Goal: Transaction & Acquisition: Purchase product/service

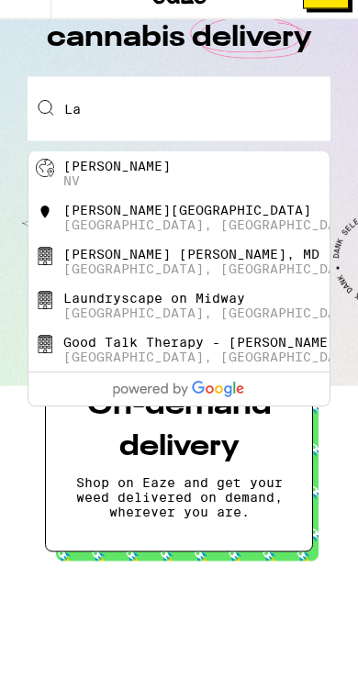
type input "L"
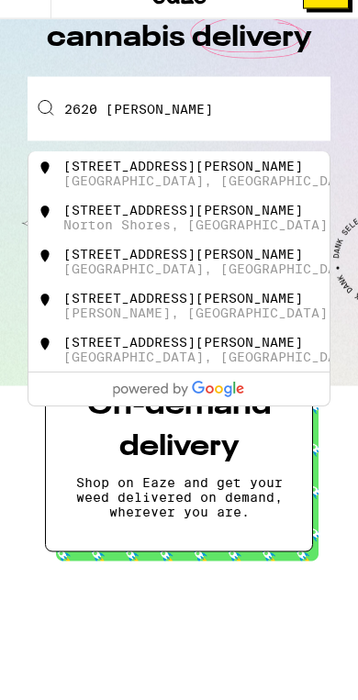
click at [184, 256] on div "2620 Worden Street" at bounding box center [182, 250] width 239 height 15
type input "2620 Worden Street, San Diego, CA"
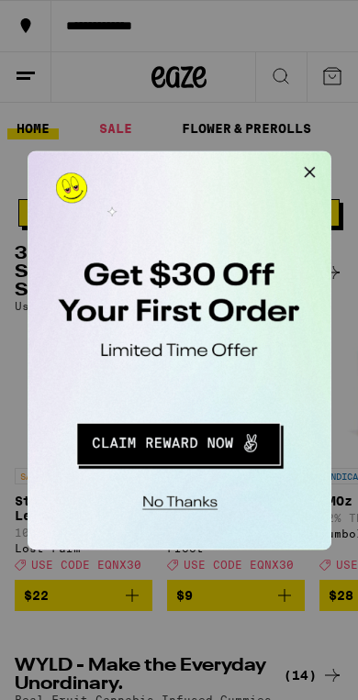
click at [227, 398] on button "Redirect to URL" at bounding box center [152, 394] width 227 height 47
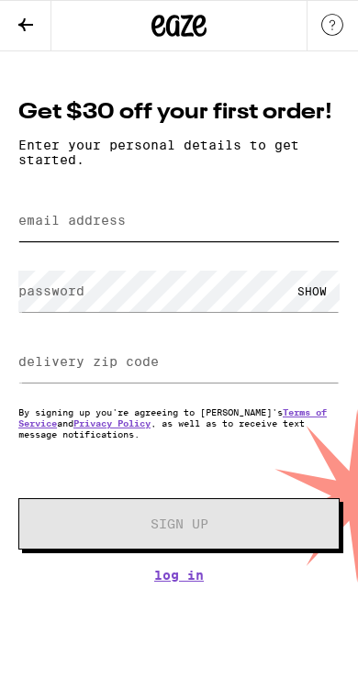
click at [138, 237] on input "email address" at bounding box center [178, 220] width 321 height 41
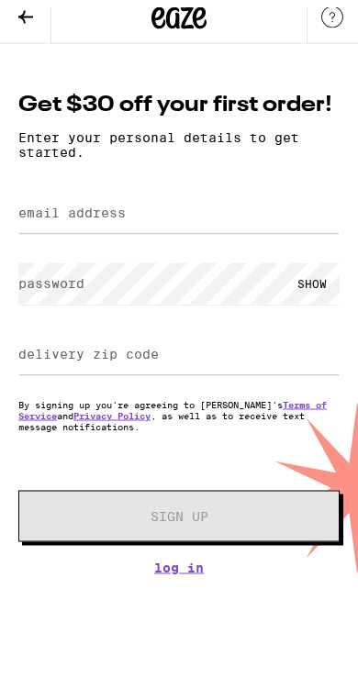
click at [37, 28] on button at bounding box center [25, 26] width 51 height 50
